Goal: Use online tool/utility: Utilize a website feature to perform a specific function

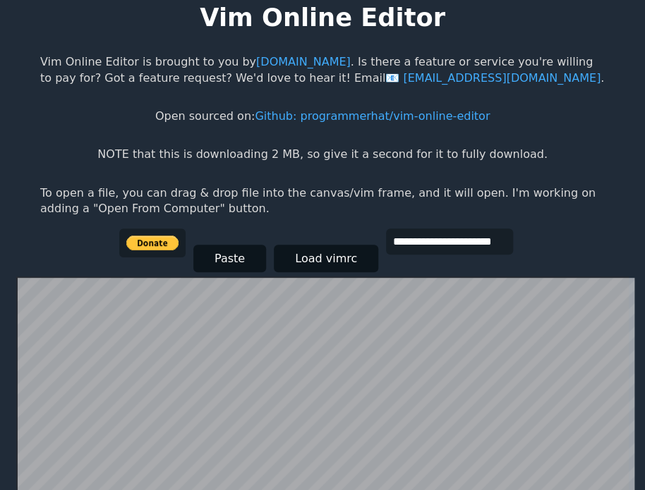
scroll to position [32, 0]
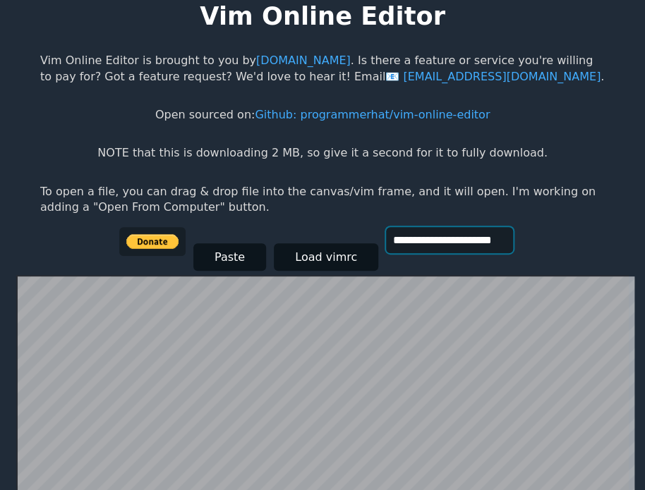
click at [407, 247] on input "**********" at bounding box center [449, 240] width 127 height 26
click at [435, 262] on div "**********" at bounding box center [322, 251] width 407 height 48
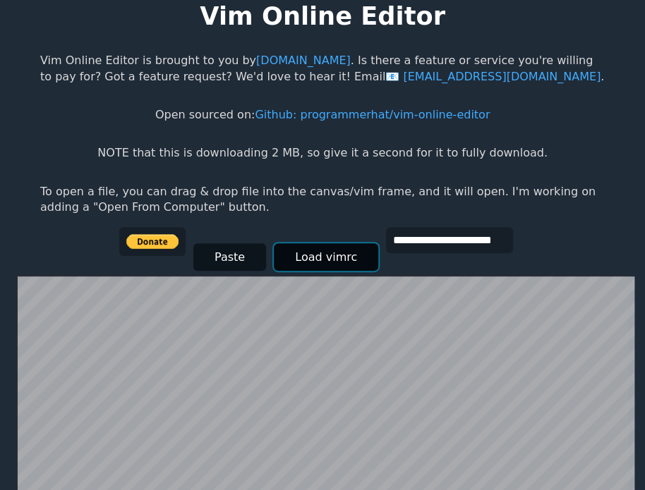
click at [347, 256] on button "Load vimrc" at bounding box center [326, 257] width 104 height 28
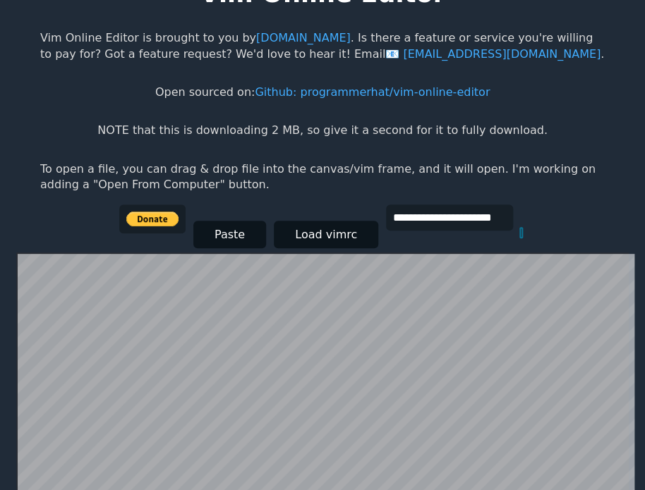
scroll to position [31, 0]
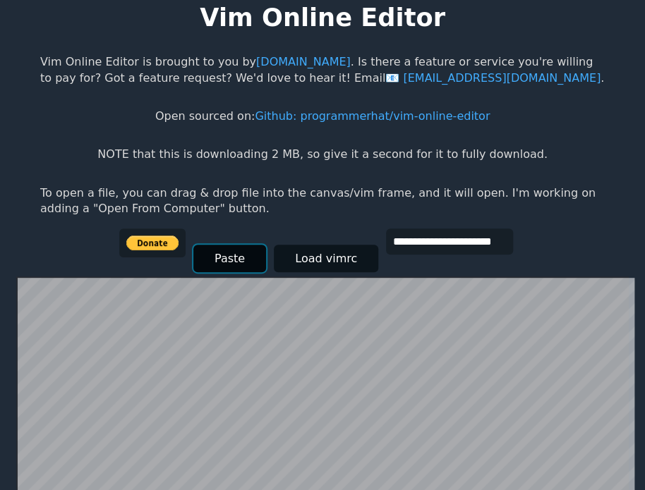
click at [226, 254] on button "Paste" at bounding box center [229, 259] width 73 height 28
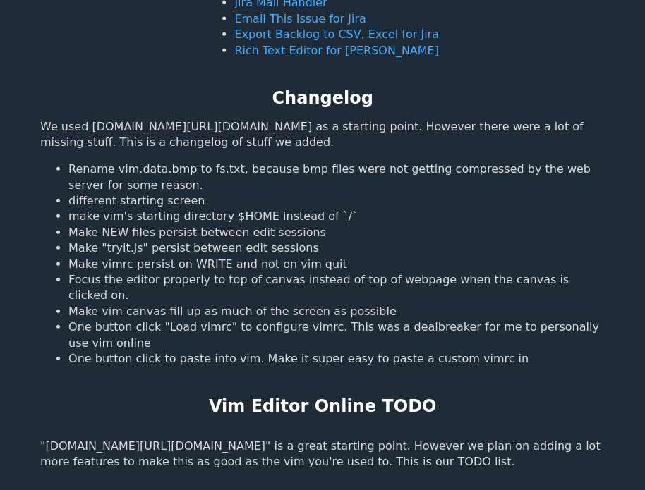
scroll to position [979, 0]
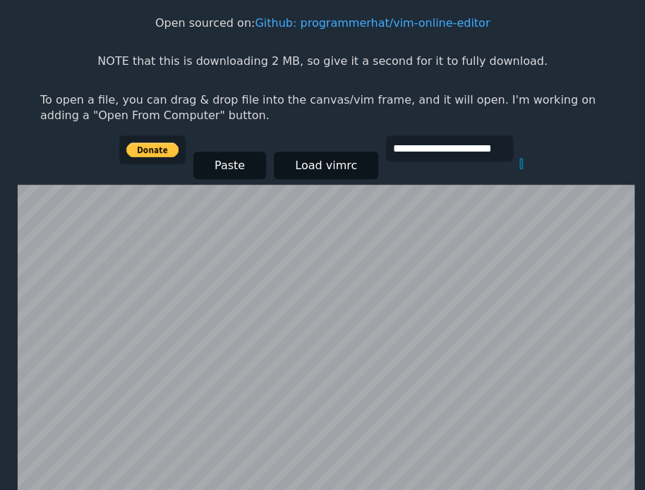
scroll to position [123, 0]
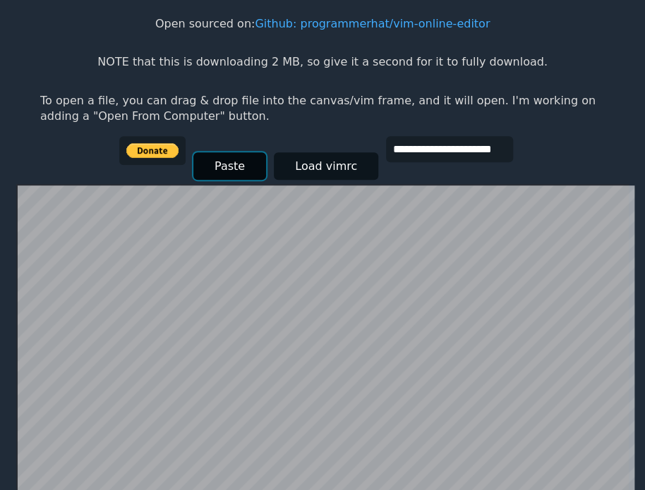
click at [209, 159] on button "Paste" at bounding box center [229, 166] width 73 height 28
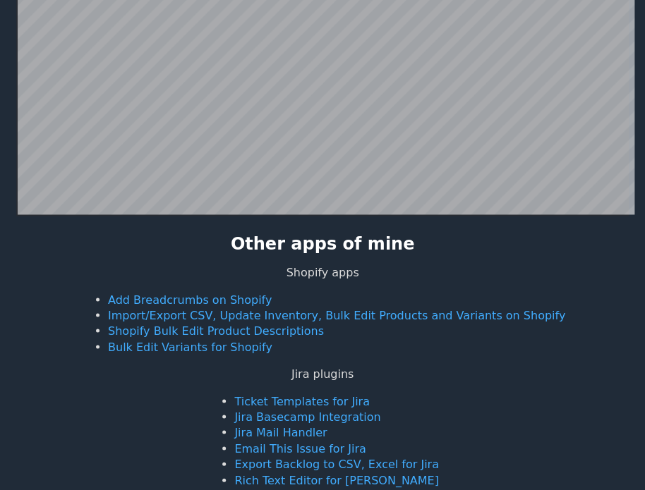
scroll to position [551, 0]
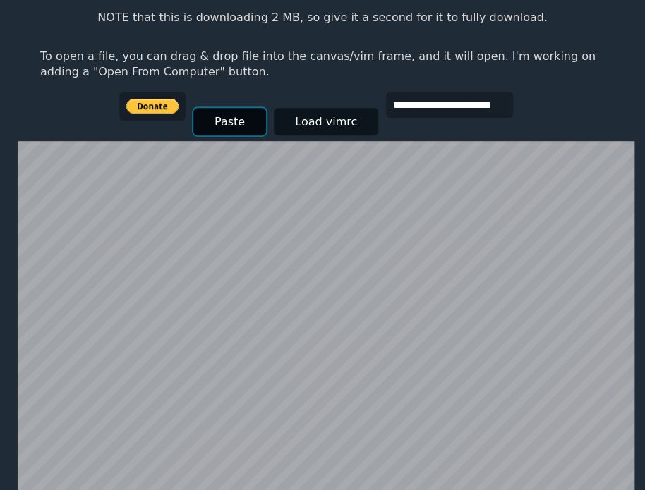
click at [241, 122] on button "Paste" at bounding box center [229, 122] width 73 height 28
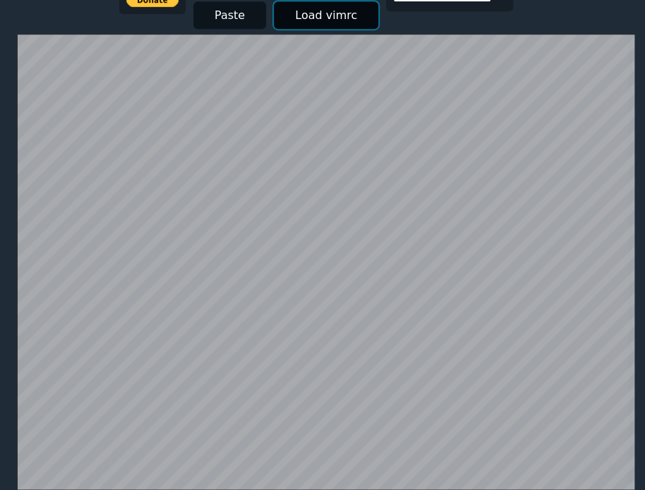
click at [316, 19] on button "Load vimrc" at bounding box center [326, 15] width 104 height 28
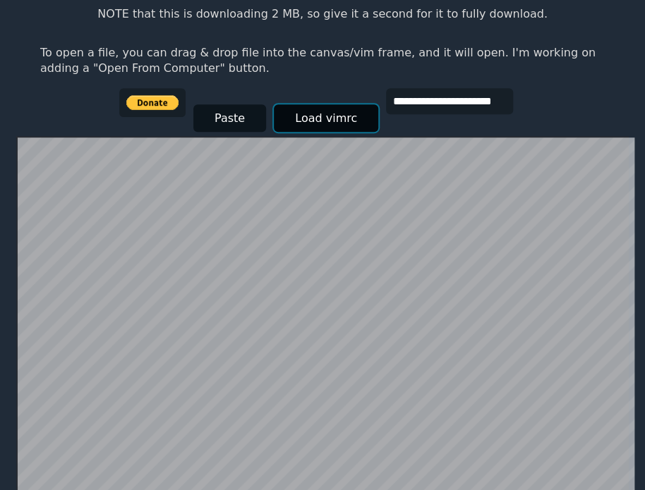
click at [309, 107] on button "Load vimrc" at bounding box center [326, 118] width 104 height 28
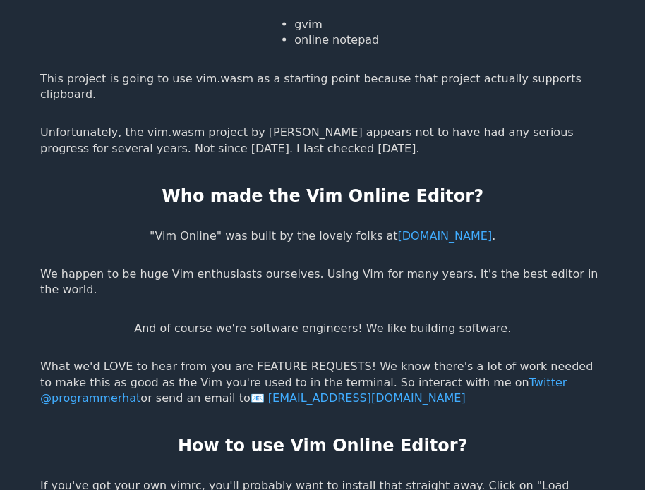
scroll to position [2449, 0]
